Goal: Information Seeking & Learning: Learn about a topic

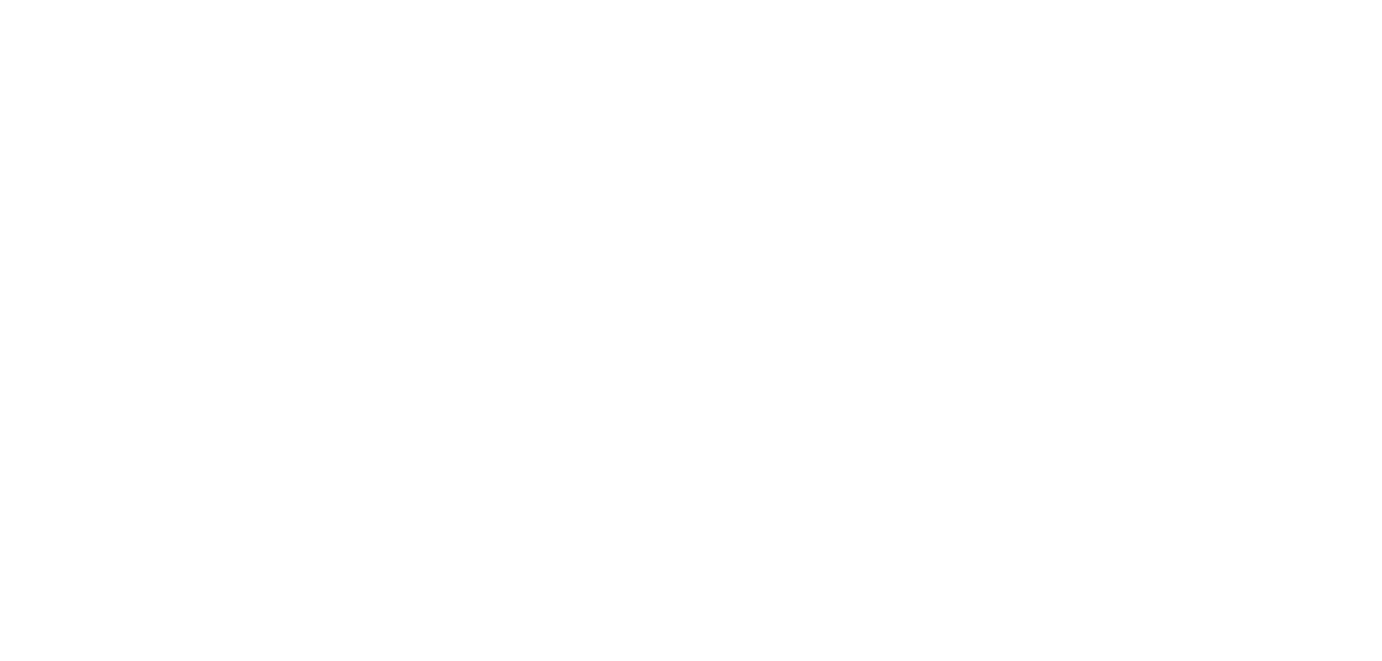
scroll to position [73, 0]
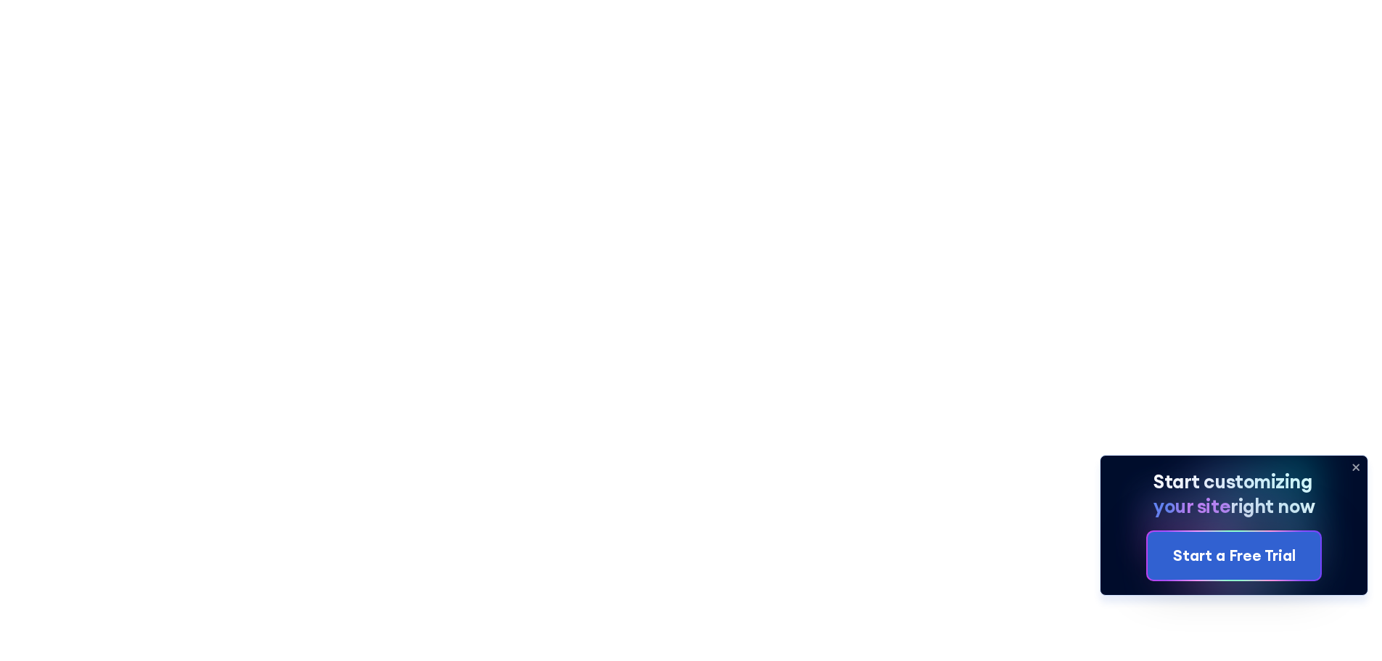
click at [1359, 469] on icon at bounding box center [1356, 467] width 6 height 6
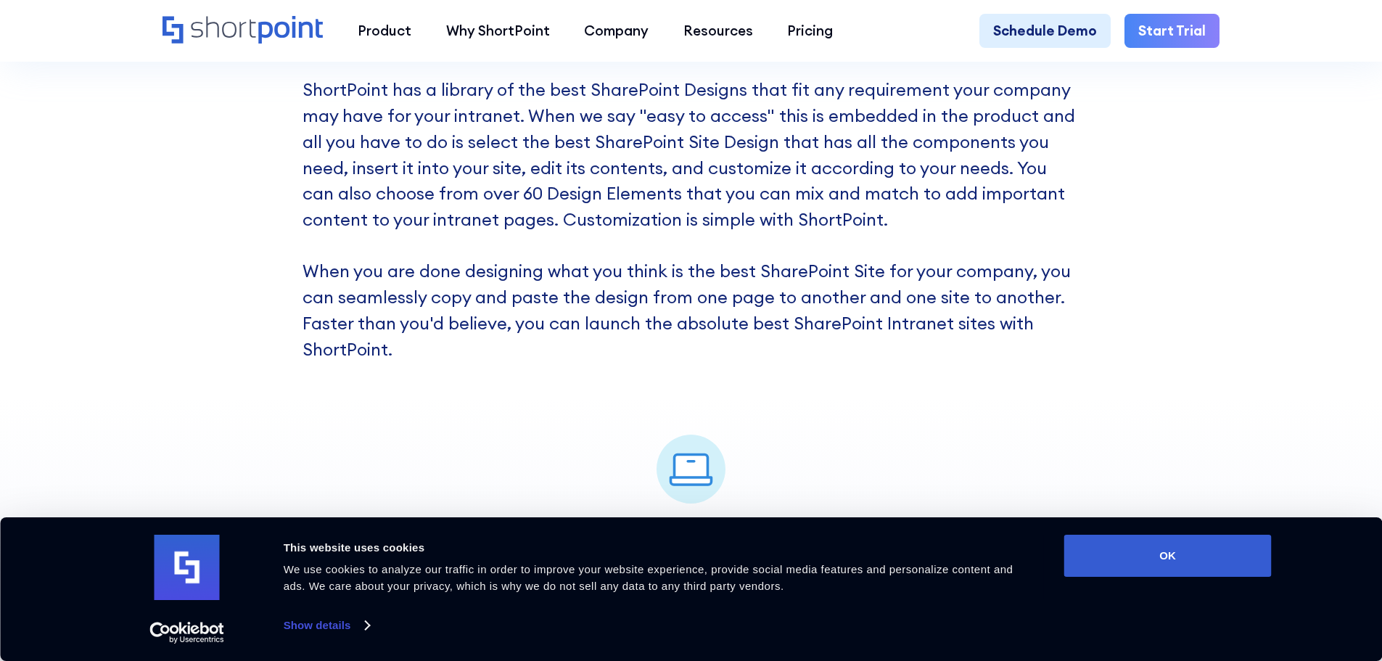
scroll to position [2685, 0]
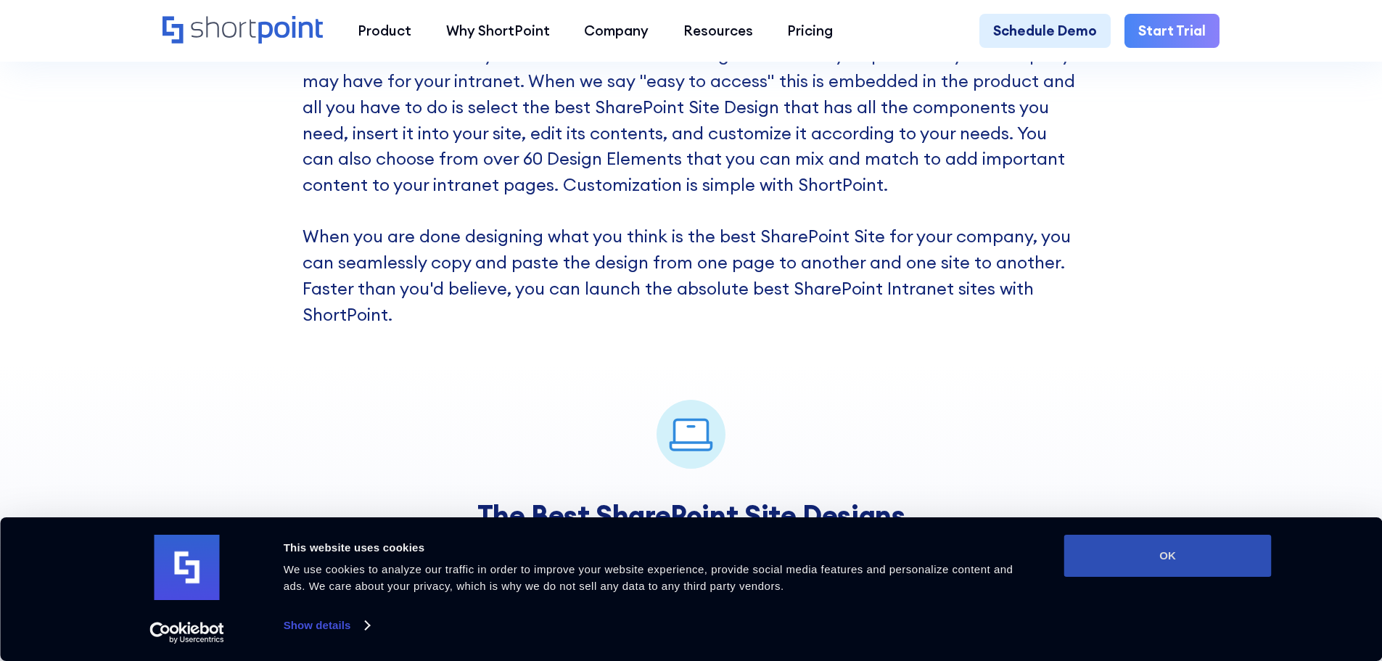
click at [1180, 551] on button "OK" at bounding box center [1169, 556] width 208 height 42
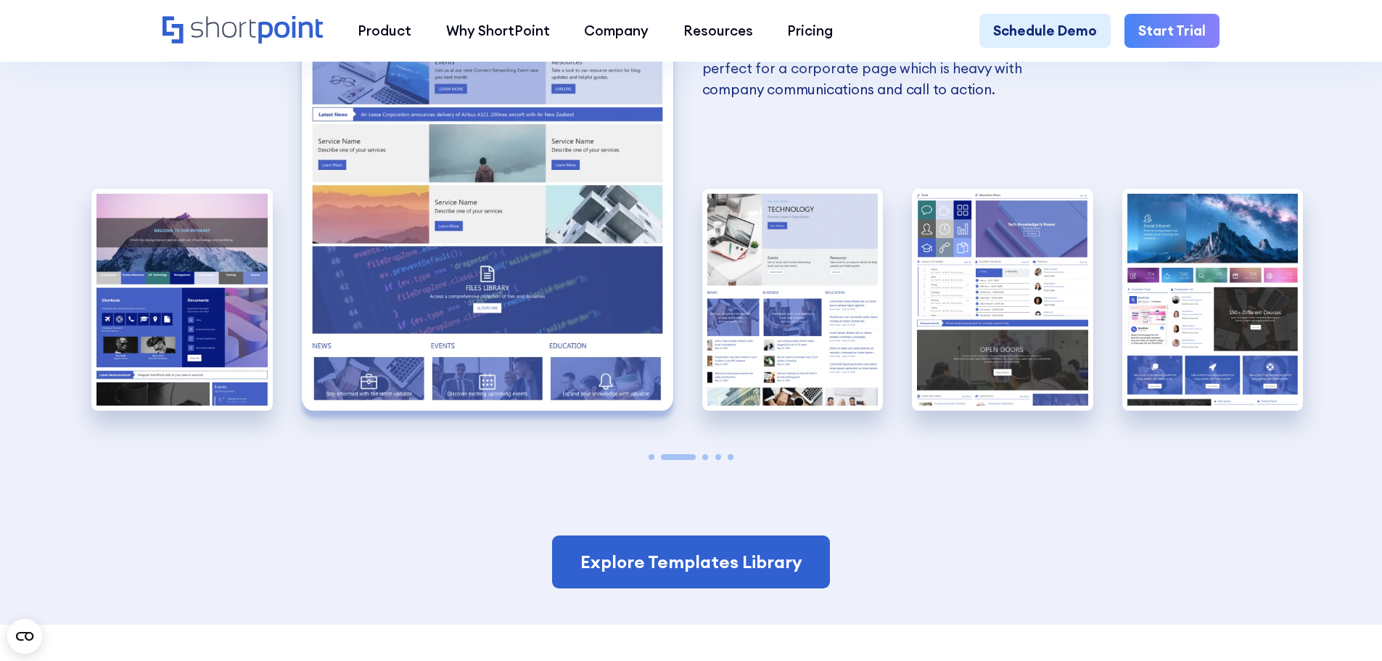
scroll to position [3577, 0]
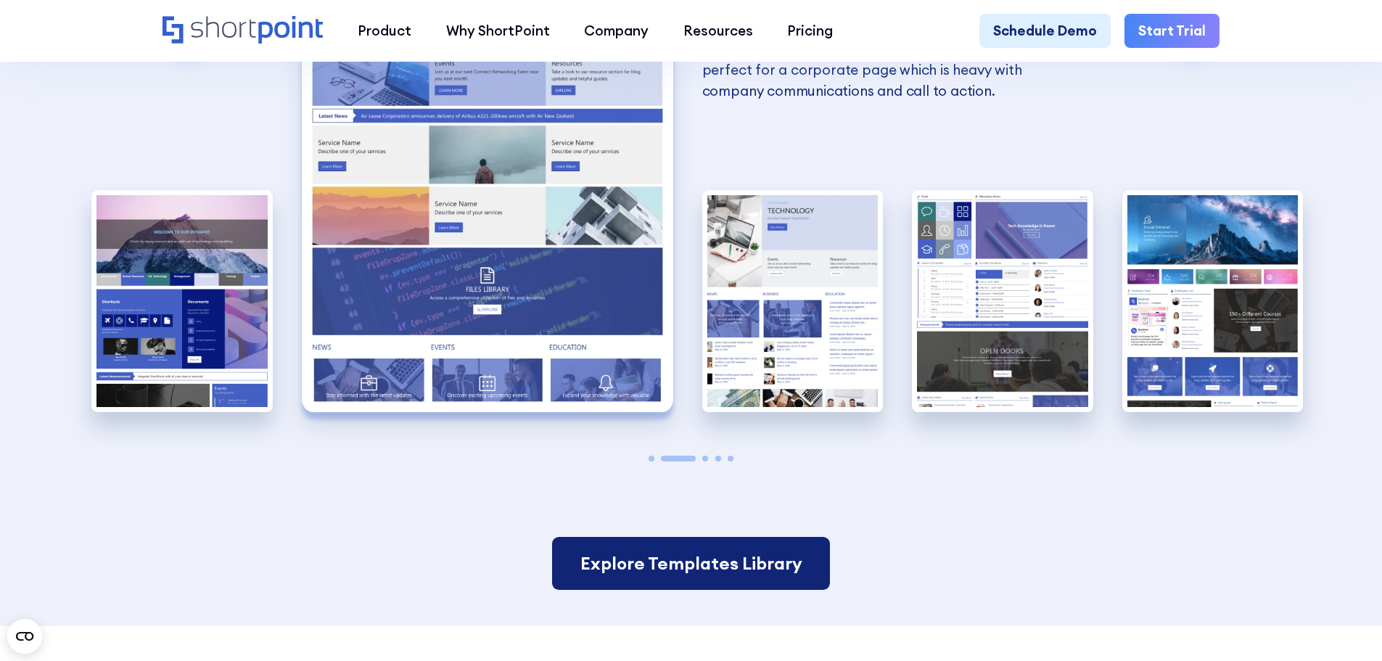
click at [748, 560] on link "Explore Templates Library" at bounding box center [690, 564] width 277 height 54
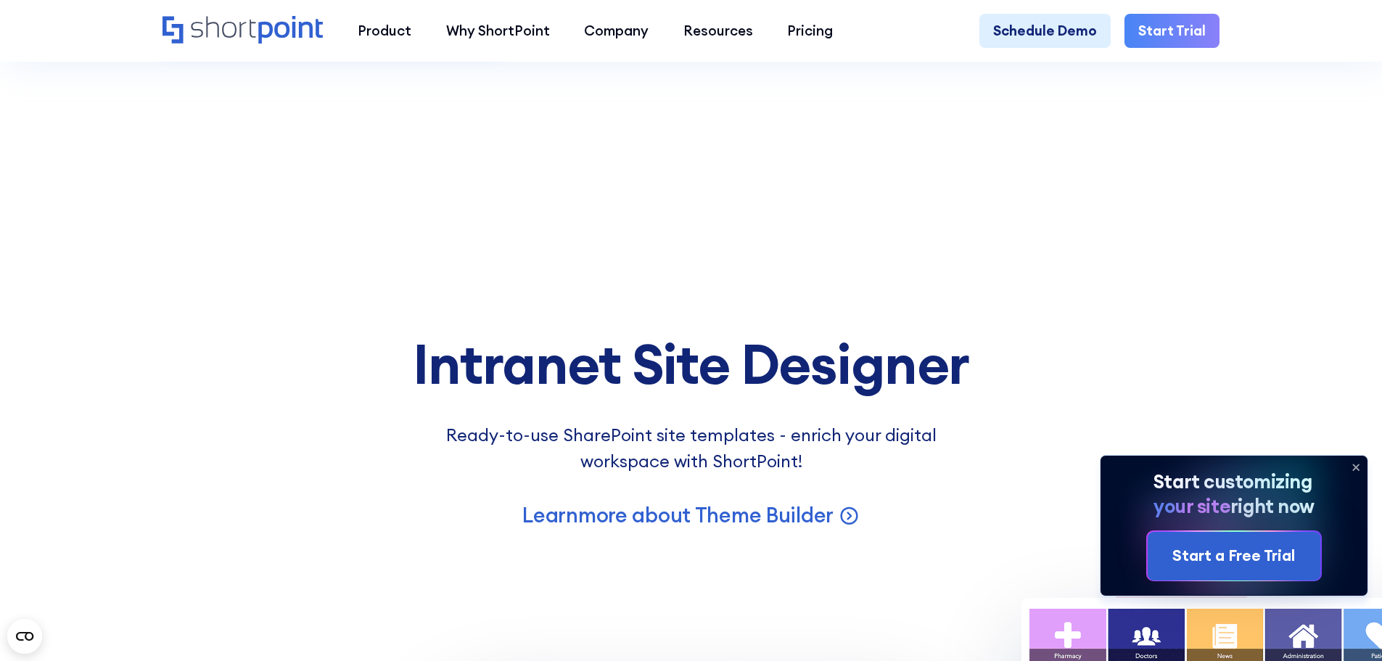
scroll to position [11684, 0]
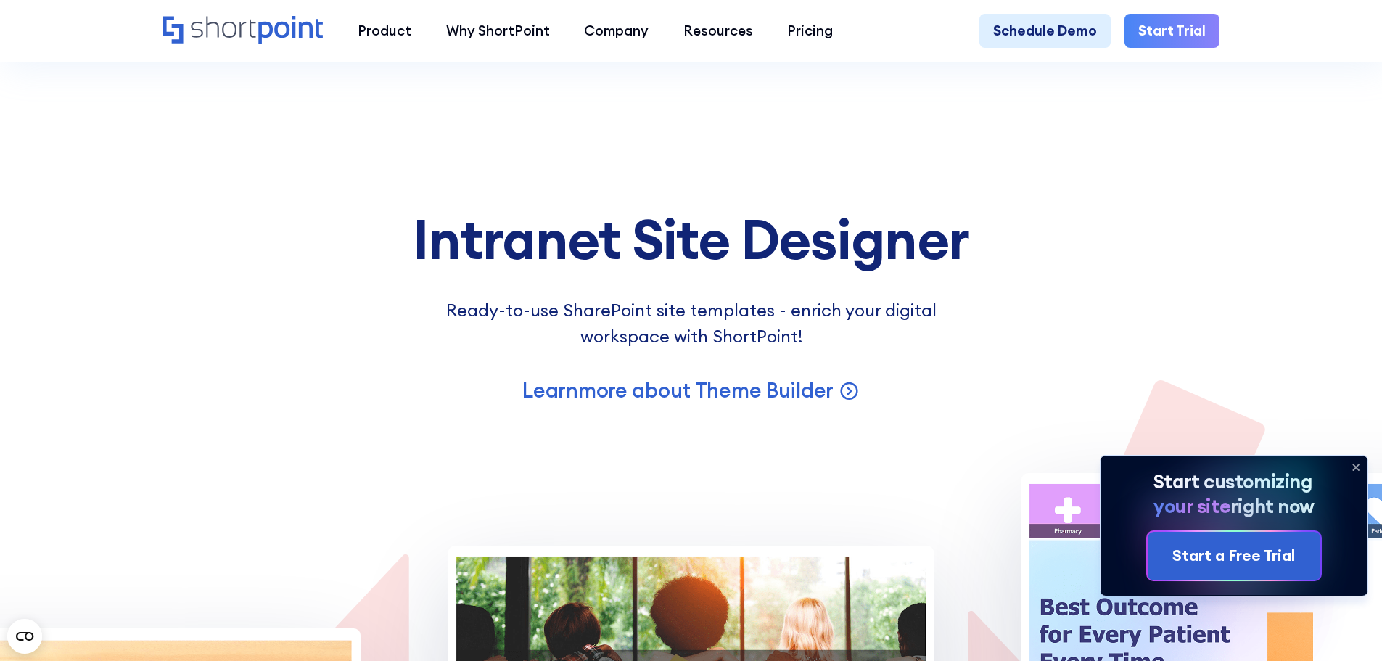
drag, startPoint x: 415, startPoint y: 329, endPoint x: 1035, endPoint y: 332, distance: 619.7
click at [1035, 270] on h2 "Become a Master Intranet Site Designer" at bounding box center [691, 239] width 1175 height 61
click at [411, 270] on h2 "Become a Master Intranet Site Designer" at bounding box center [691, 239] width 1175 height 61
drag, startPoint x: 413, startPoint y: 324, endPoint x: 984, endPoint y: 326, distance: 571.1
click at [984, 270] on h2 "Become a Master Intranet Site Designer" at bounding box center [691, 239] width 1175 height 61
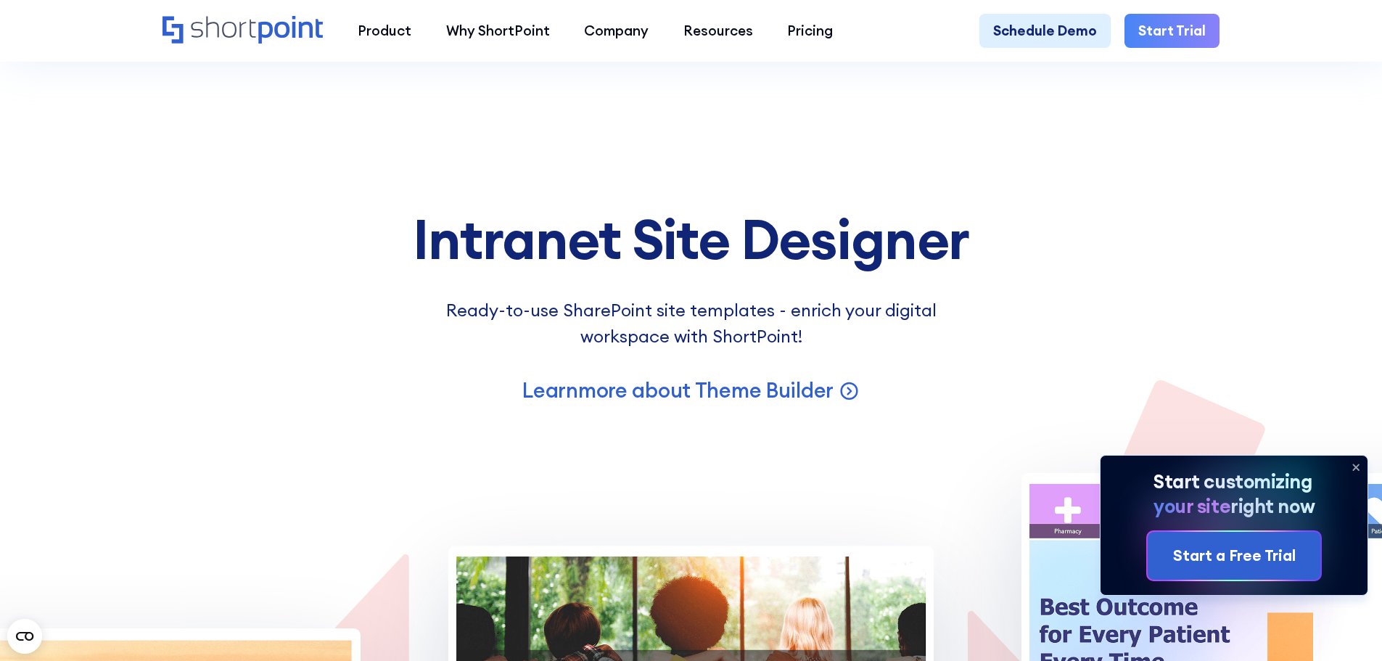
click at [919, 270] on h2 "Become a Master Intranet Site Designer" at bounding box center [691, 239] width 1175 height 61
